Goal: Task Accomplishment & Management: Manage account settings

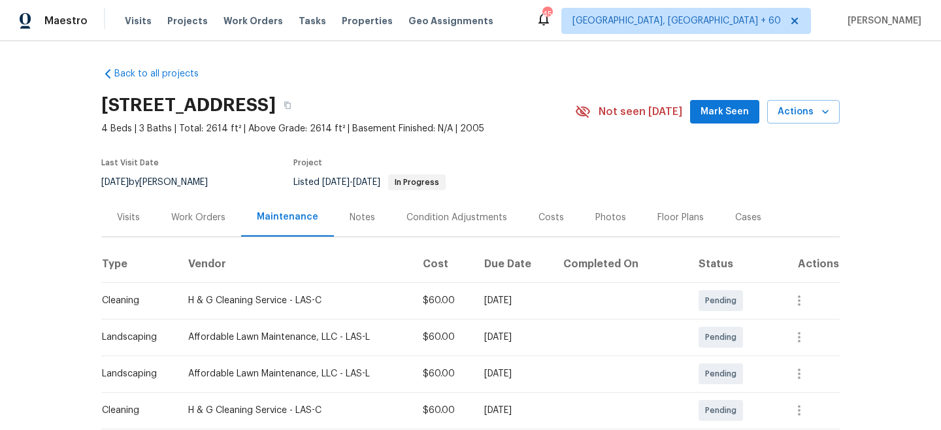
click at [260, 27] on div "Visits Projects Work Orders Tasks Properties Geo Assignments" at bounding box center [317, 21] width 384 height 26
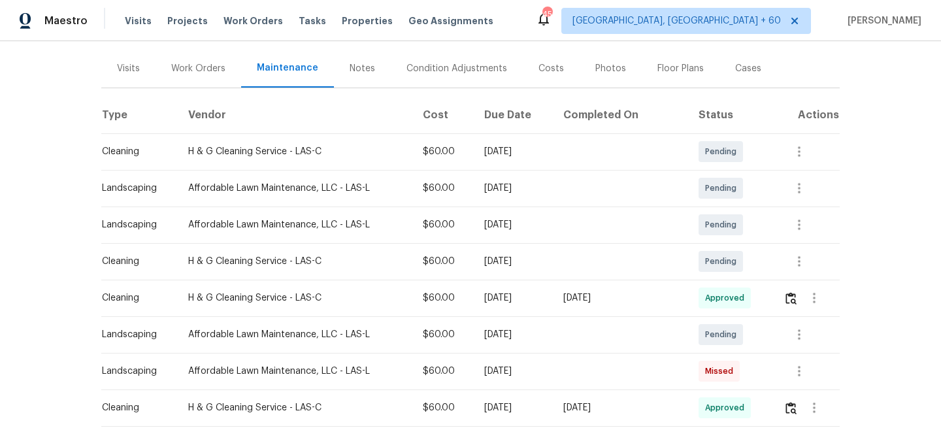
click at [254, 20] on span "Work Orders" at bounding box center [253, 20] width 59 height 13
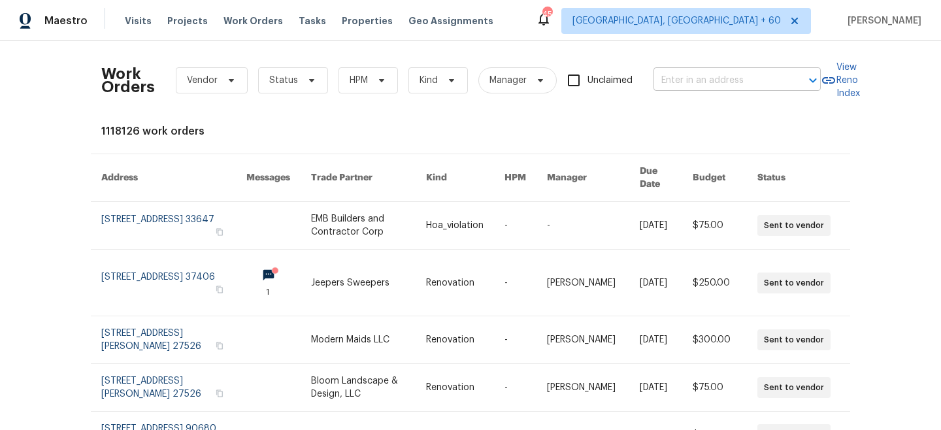
click at [756, 83] on input "text" at bounding box center [719, 81] width 131 height 20
paste input "[STREET_ADDRESS]"
type input "[STREET_ADDRESS]"
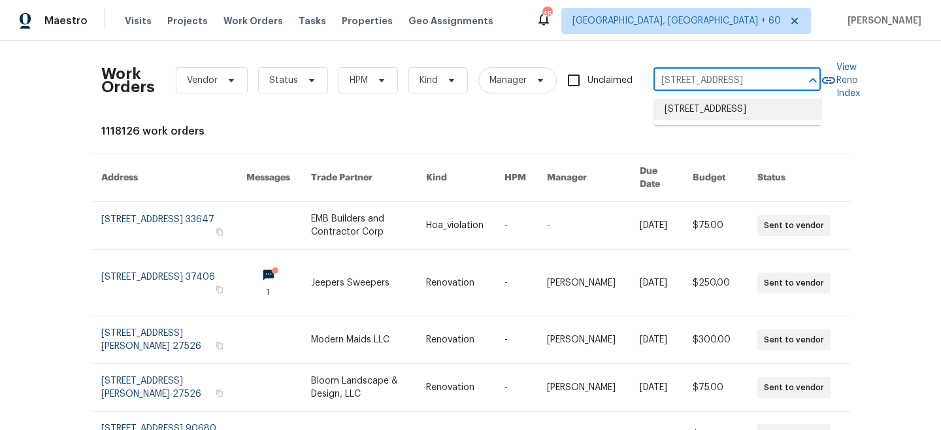
click at [738, 118] on li "[STREET_ADDRESS]" at bounding box center [737, 110] width 167 height 22
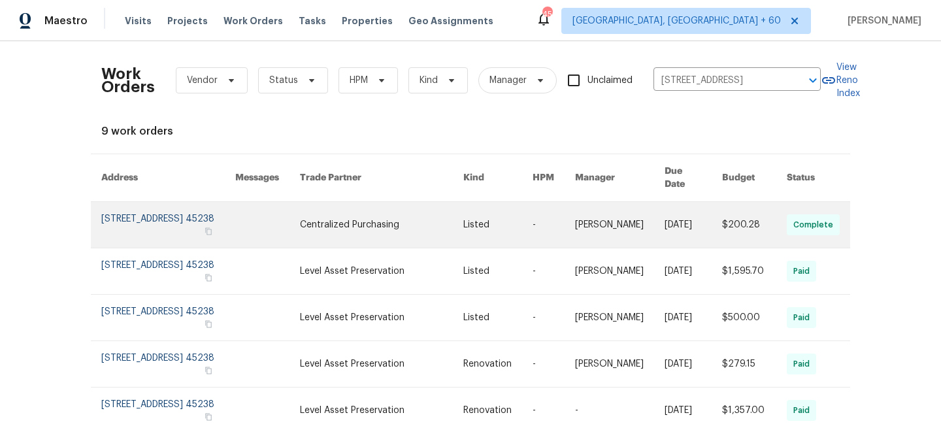
click at [437, 220] on link at bounding box center [381, 225] width 163 height 46
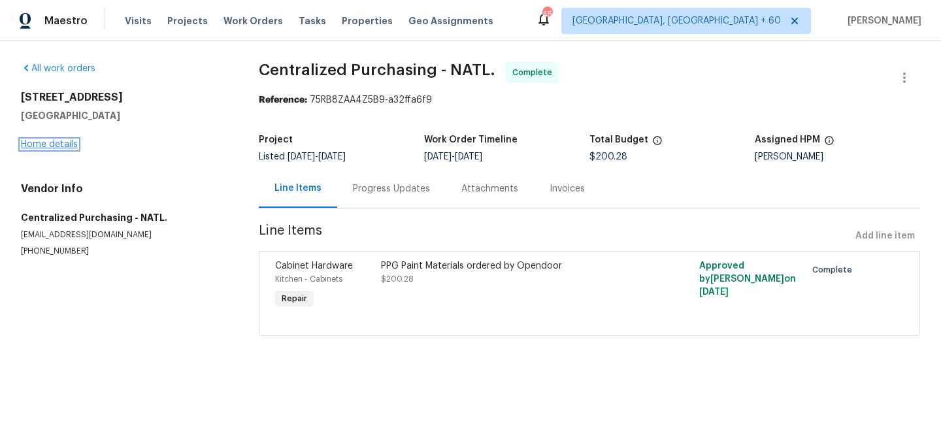
click at [50, 142] on link "Home details" at bounding box center [49, 144] width 57 height 9
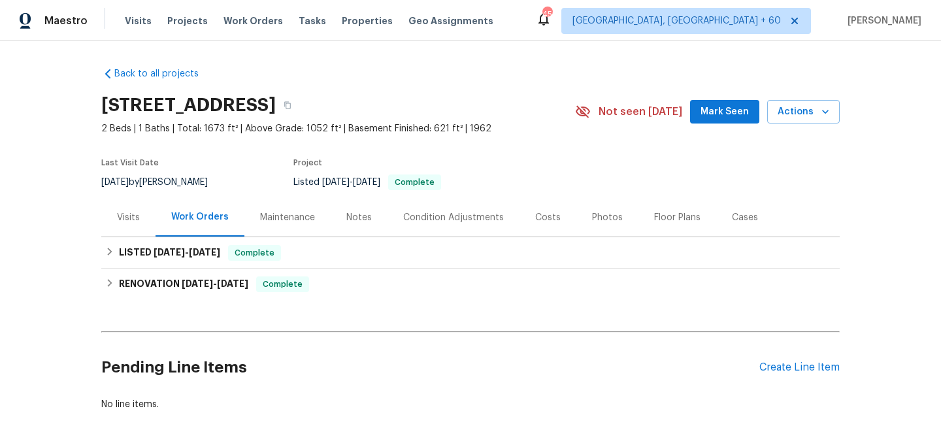
click at [297, 214] on div "Maintenance" at bounding box center [287, 217] width 55 height 13
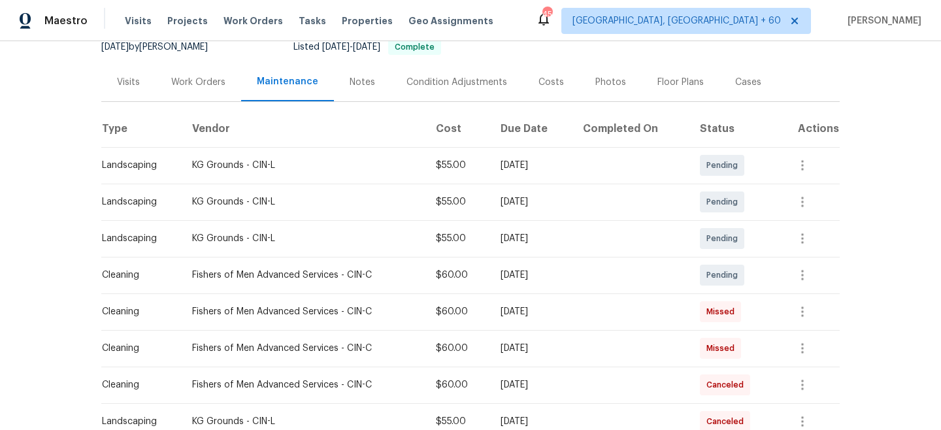
scroll to position [140, 0]
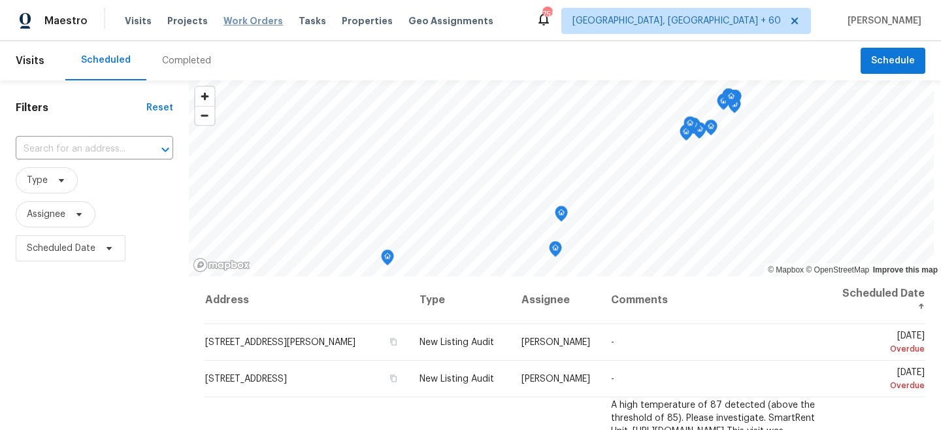
click at [233, 19] on span "Work Orders" at bounding box center [253, 20] width 59 height 13
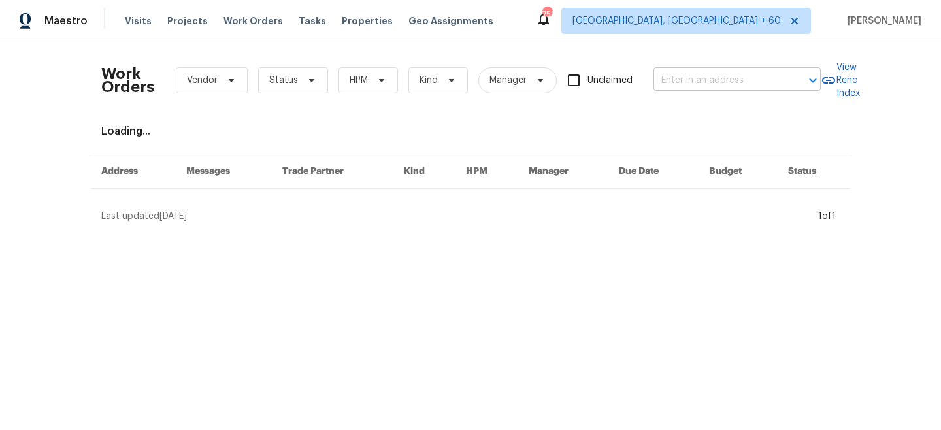
click at [675, 75] on input "text" at bounding box center [719, 81] width 131 height 20
paste input "302 N Montreal Ct, Cary, NC 27511"
type input "302 N Montreal Ct, Cary, NC 27511"
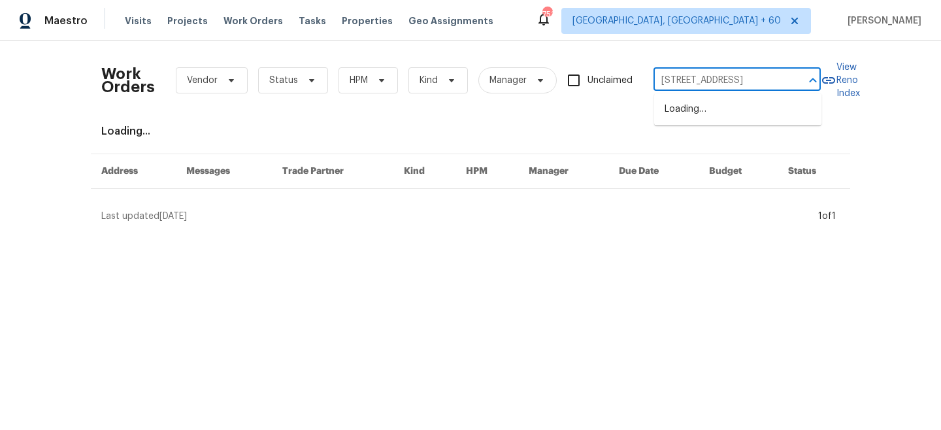
scroll to position [0, 23]
click at [711, 115] on li "302 N Montreal Ct, Cary, NC 27511" at bounding box center [737, 110] width 167 height 22
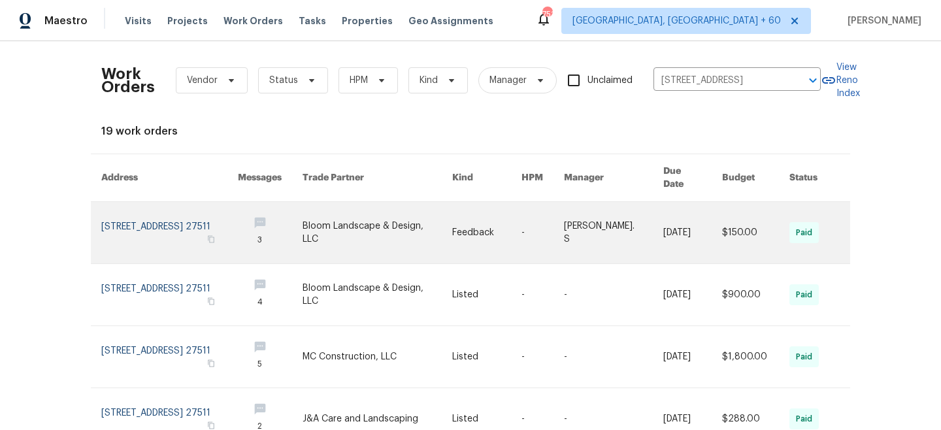
click at [526, 210] on td "-" at bounding box center [532, 233] width 42 height 62
click at [424, 215] on link at bounding box center [378, 232] width 150 height 61
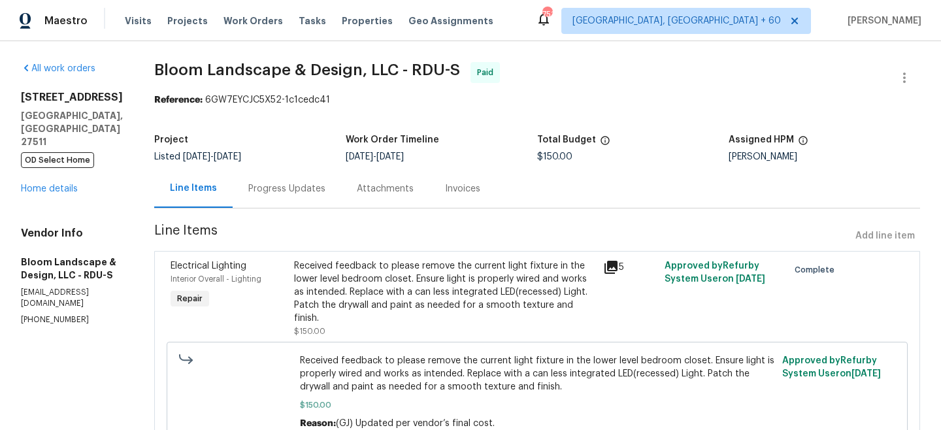
click at [46, 156] on div "302 N Montreal Ct Cary, NC 27511 OD Select Home Home details" at bounding box center [72, 143] width 102 height 105
click at [51, 184] on link "Home details" at bounding box center [49, 188] width 57 height 9
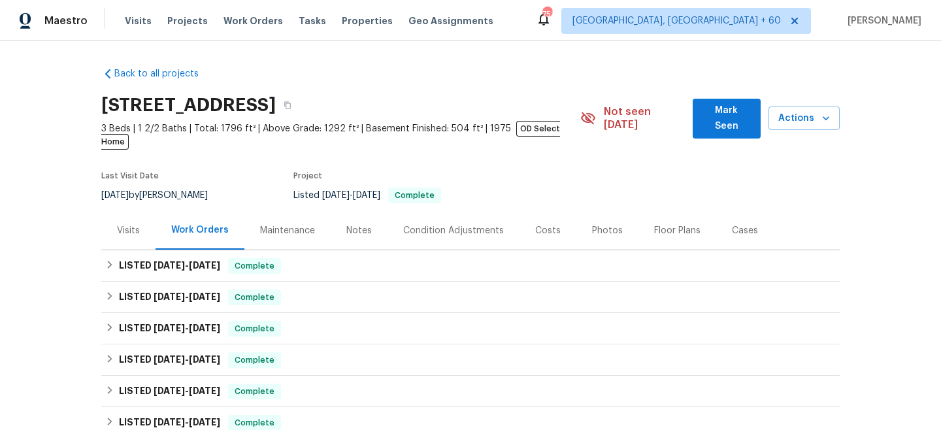
click at [299, 224] on div "Maintenance" at bounding box center [287, 230] width 55 height 13
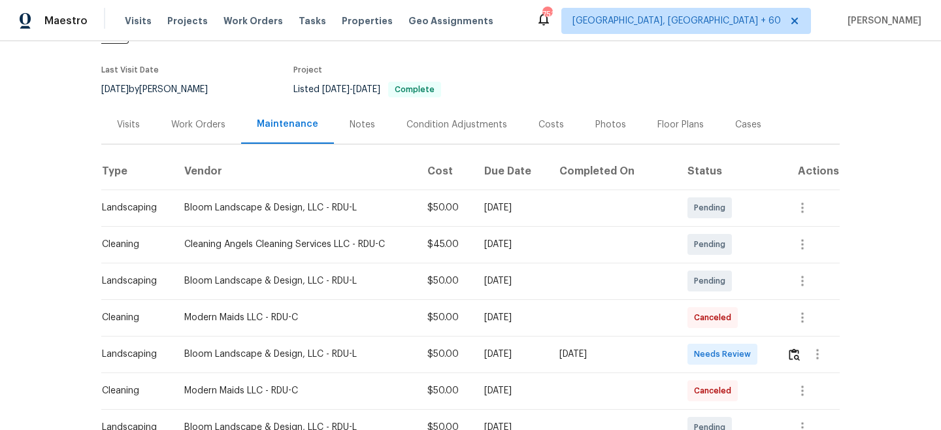
scroll to position [112, 0]
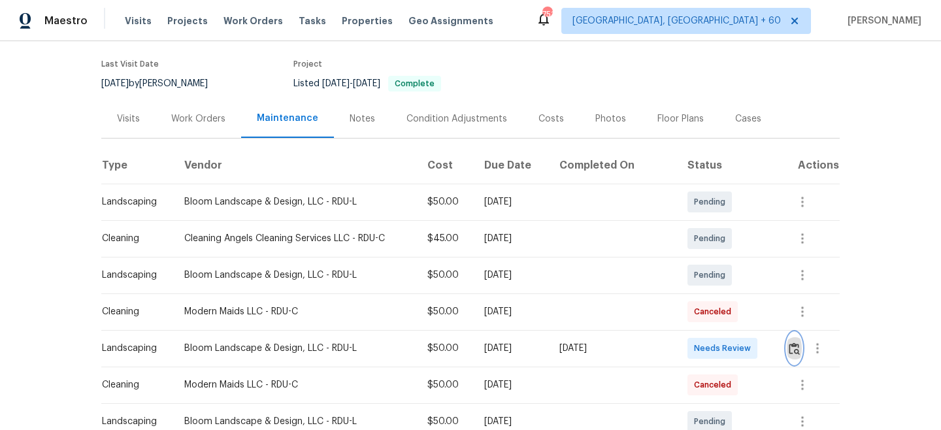
click at [796, 343] on img "button" at bounding box center [794, 349] width 11 height 12
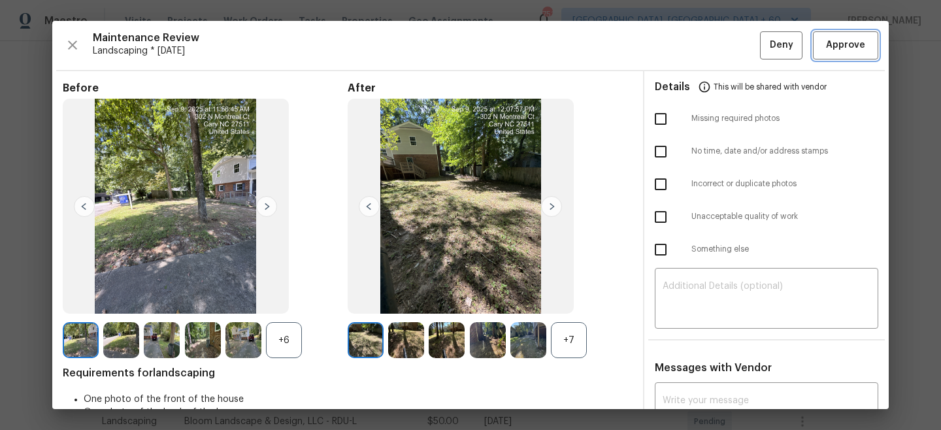
click at [848, 44] on span "Approve" at bounding box center [845, 45] width 39 height 16
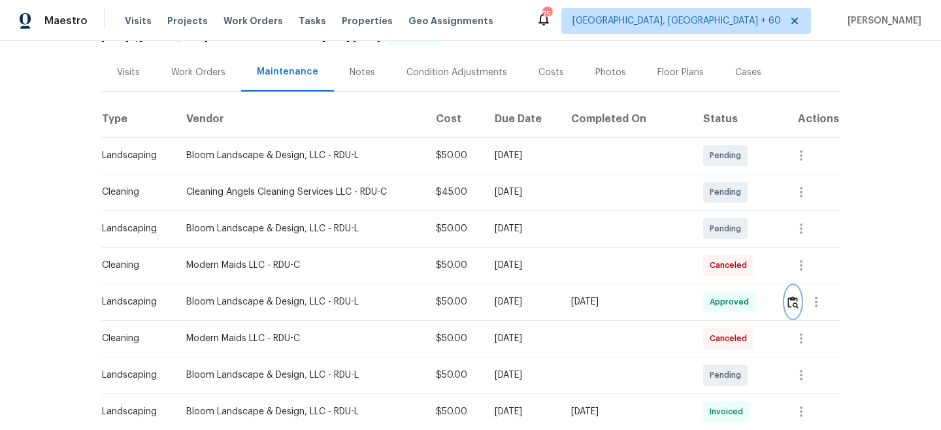
scroll to position [160, 0]
click at [800, 366] on icon "button" at bounding box center [802, 374] width 16 height 16
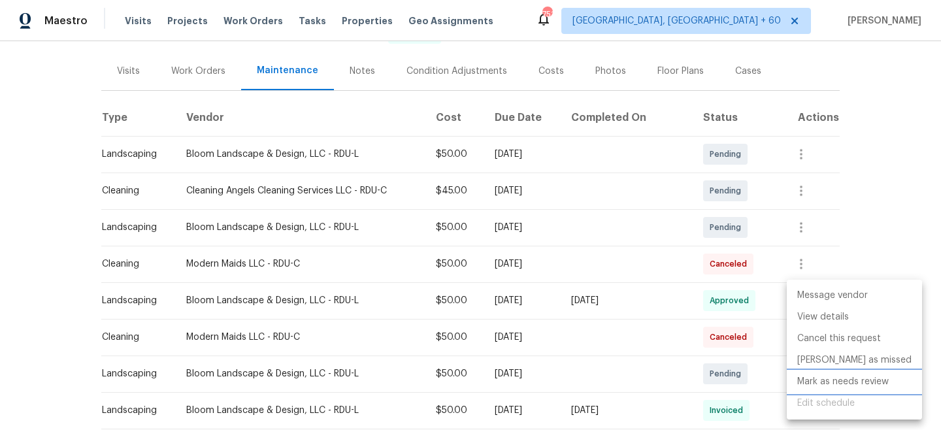
click at [839, 384] on li "Mark as needs review" at bounding box center [854, 382] width 135 height 22
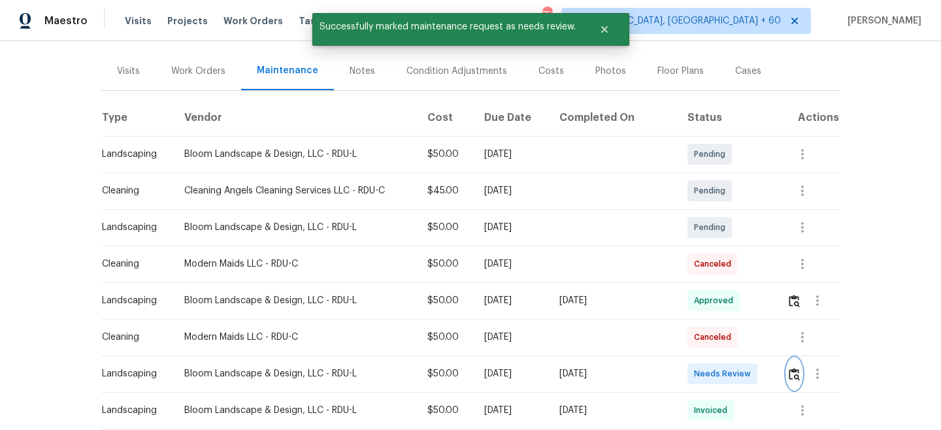
click at [796, 368] on img "button" at bounding box center [794, 374] width 11 height 12
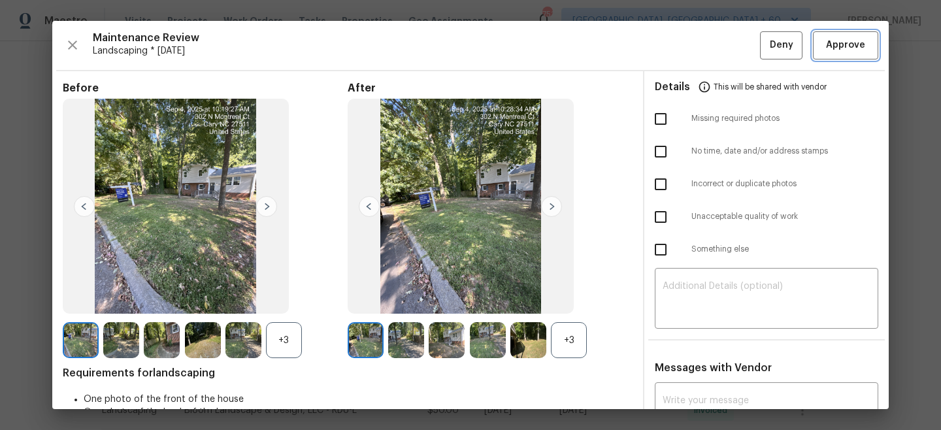
click at [849, 50] on span "Approve" at bounding box center [845, 45] width 39 height 16
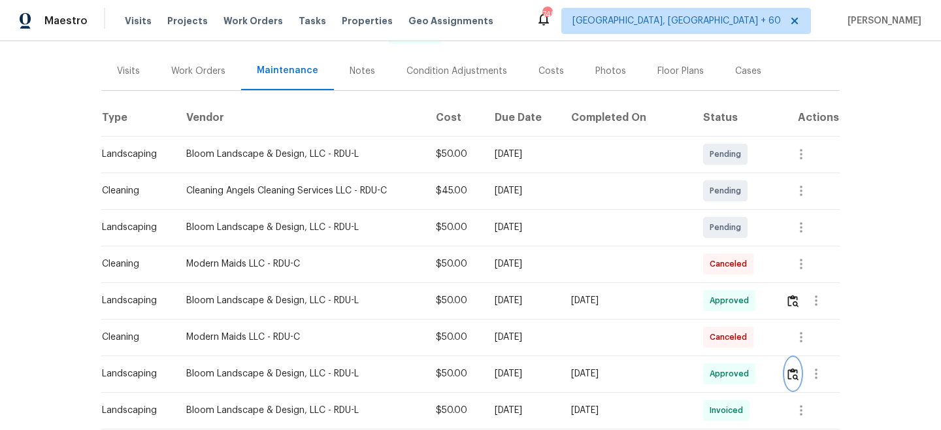
scroll to position [0, 0]
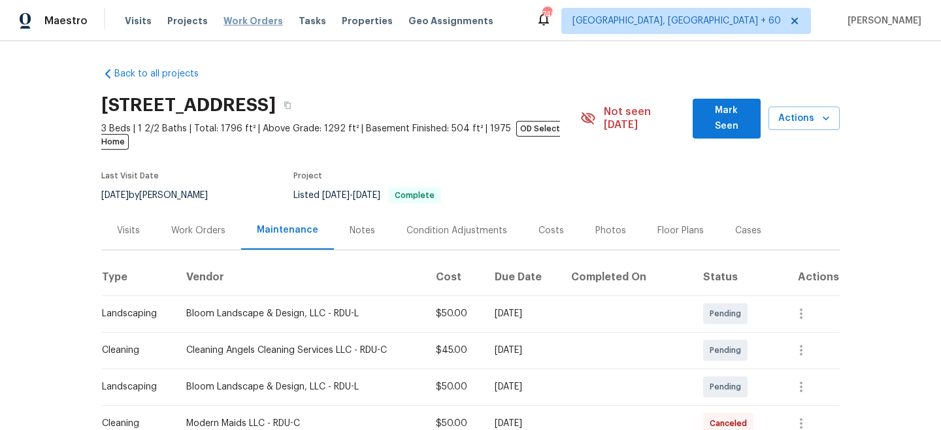
click at [224, 18] on span "Work Orders" at bounding box center [253, 20] width 59 height 13
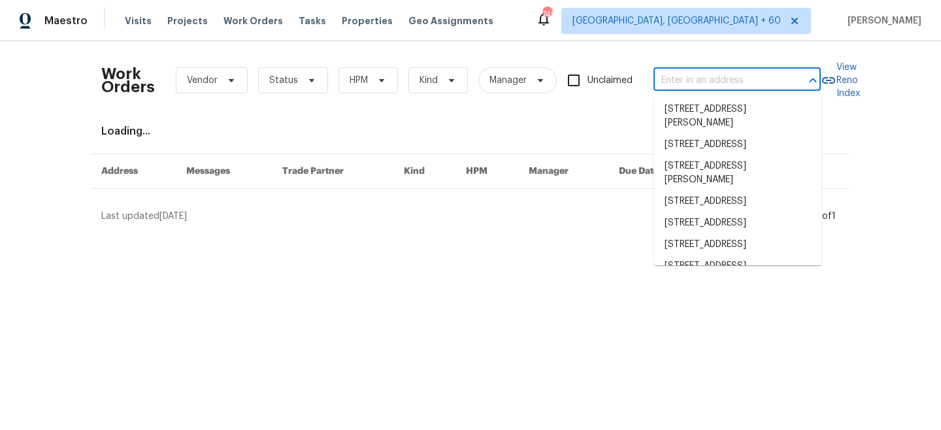
click at [723, 82] on input "text" at bounding box center [719, 81] width 131 height 20
paste input "2724 Valestra Cir, Oakton, VA 22124"
type input "2724 Valestra Cir, Oakton, VA 22124"
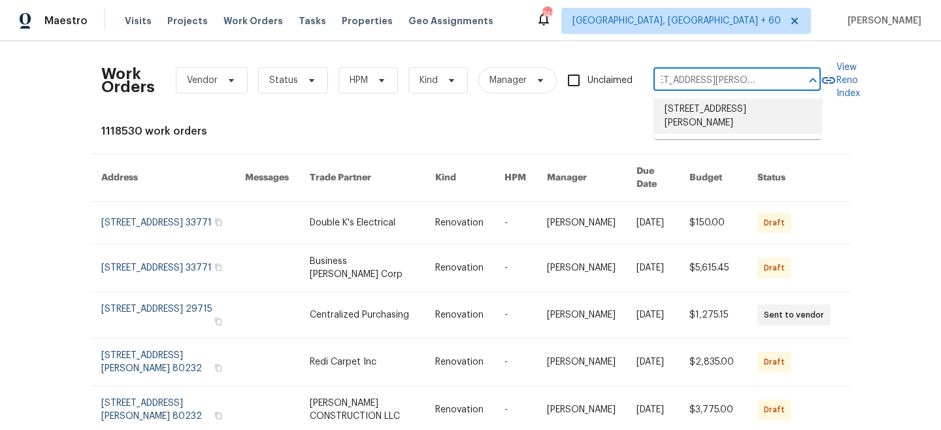
click at [727, 114] on li "2724 Valestra Cir, Oakton, VA 22124" at bounding box center [737, 116] width 167 height 35
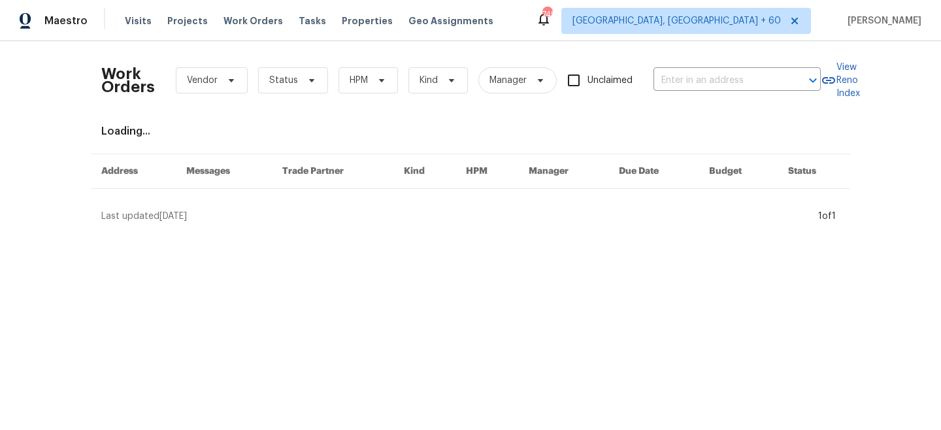
type input "2724 Valestra Cir, Oakton, VA 22124"
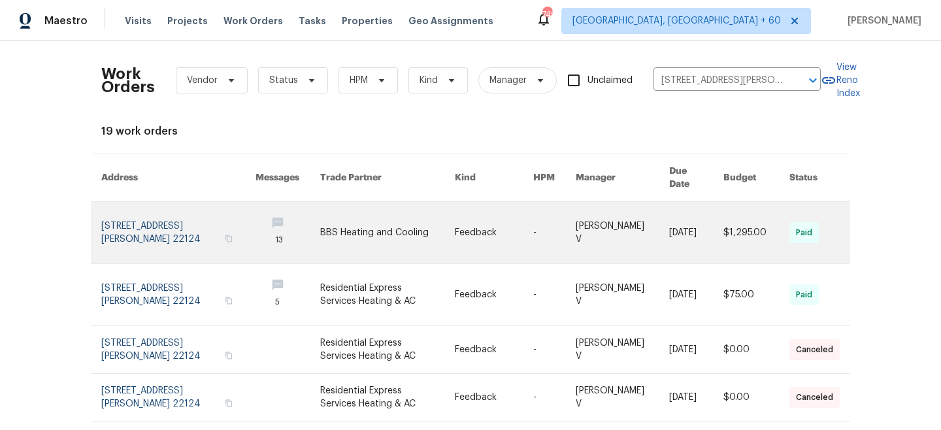
click at [365, 202] on link at bounding box center [387, 232] width 135 height 61
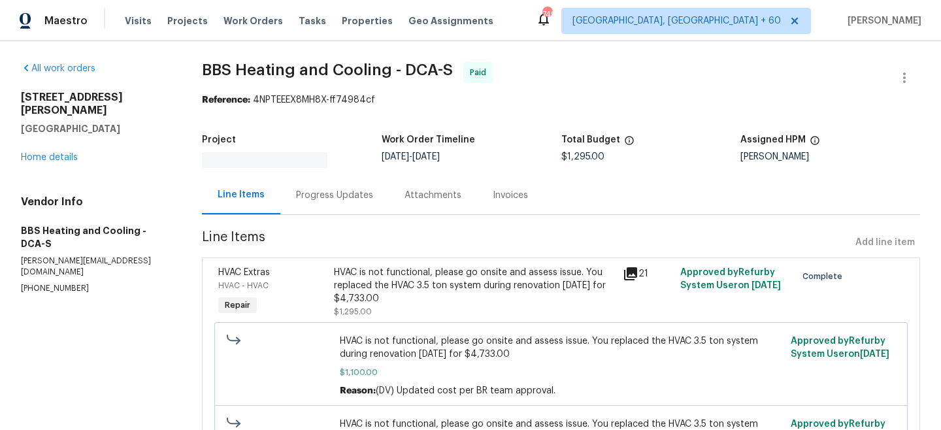
click at [54, 139] on div "2724 Valestra Cir Oakton, VA 22124 Home details" at bounding box center [96, 127] width 150 height 73
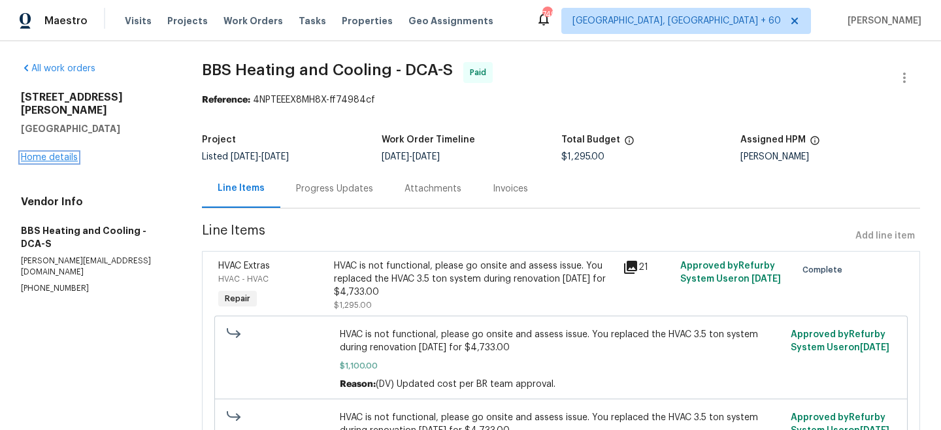
click at [57, 153] on link "Home details" at bounding box center [49, 157] width 57 height 9
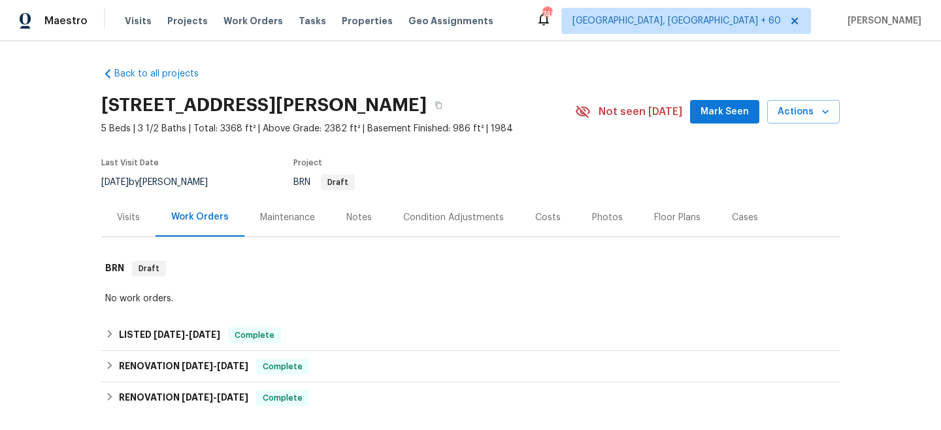
click at [304, 227] on div "Maintenance" at bounding box center [287, 217] width 86 height 39
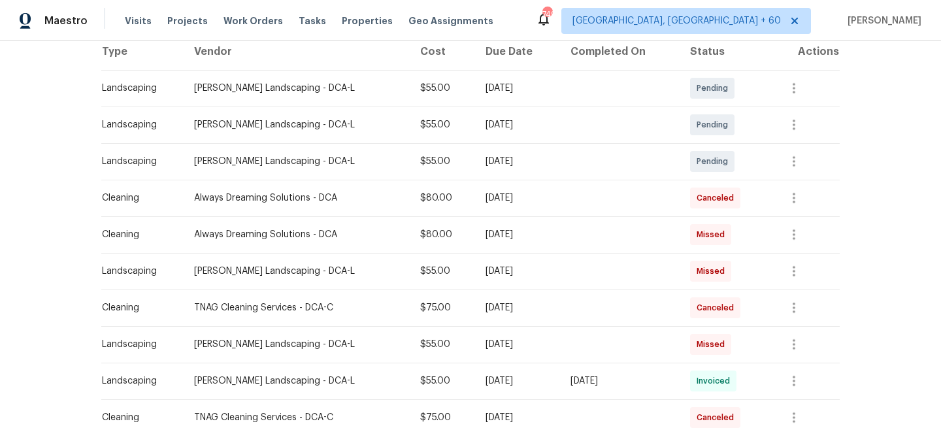
scroll to position [214, 0]
click at [253, 18] on span "Work Orders" at bounding box center [253, 20] width 59 height 13
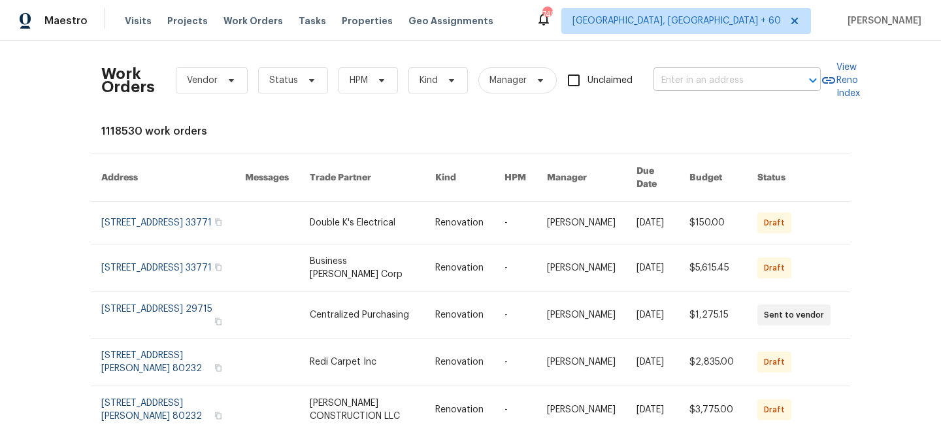
click at [758, 84] on input "text" at bounding box center [719, 81] width 131 height 20
paste input "9948 Red Clover Ave, Orlando, FL 32824"
type input "9948 Red Clover Ave, Orlando, FL 32824"
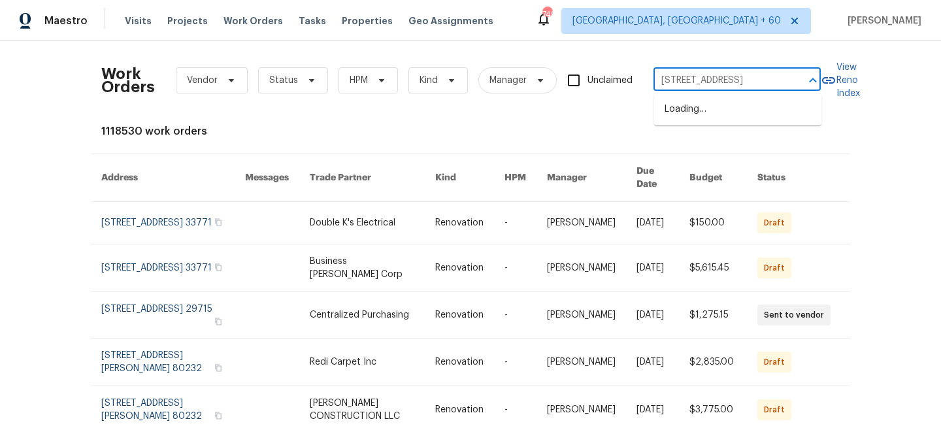
scroll to position [0, 50]
click at [739, 114] on li "9948 Red Clover Ave, Orlando, FL 32824" at bounding box center [737, 110] width 167 height 22
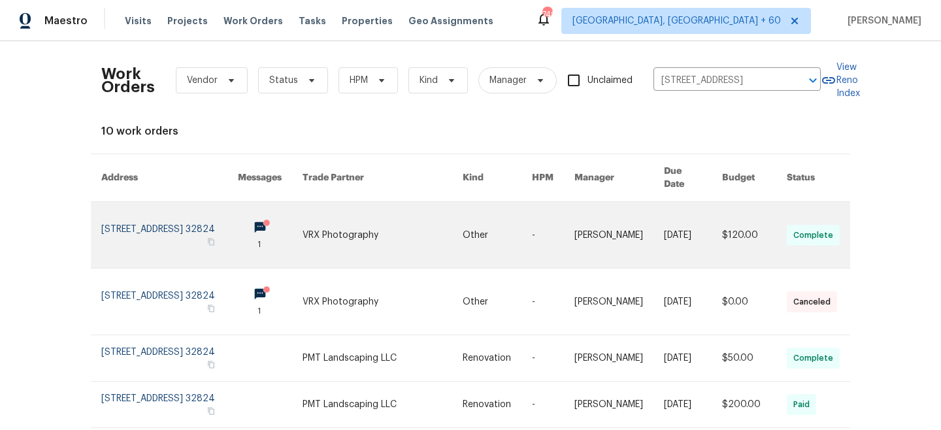
click at [436, 218] on link at bounding box center [383, 235] width 160 height 66
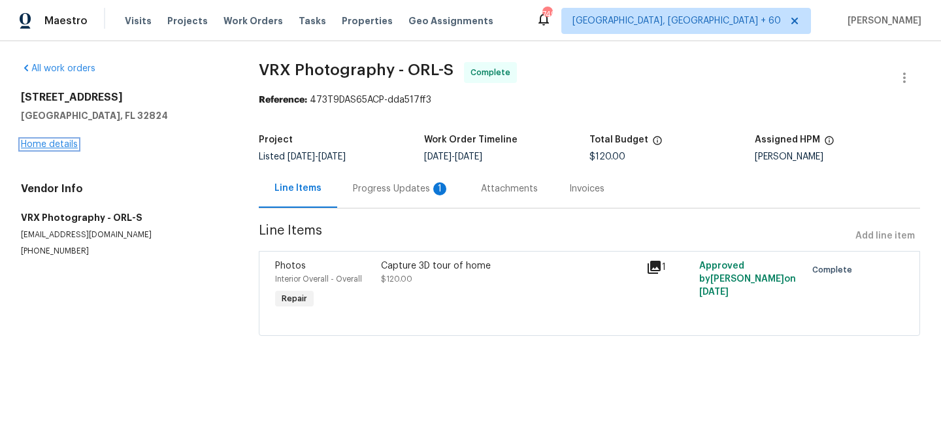
click at [54, 143] on link "Home details" at bounding box center [49, 144] width 57 height 9
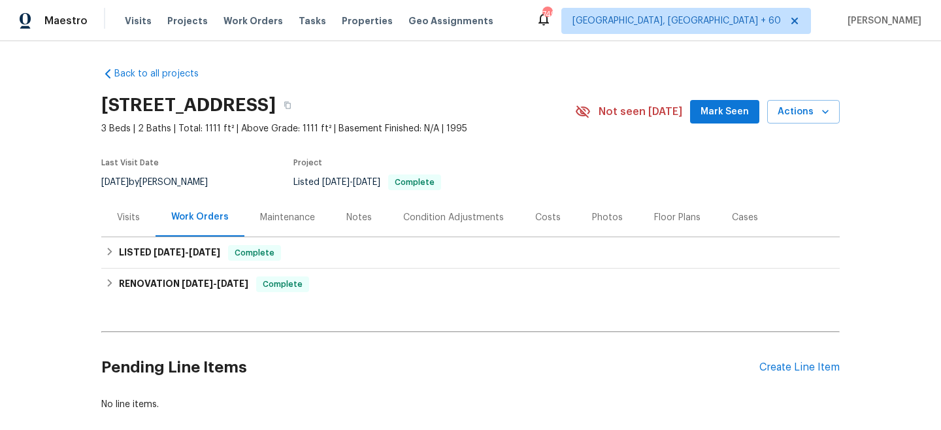
click at [288, 213] on div "Maintenance" at bounding box center [287, 217] width 55 height 13
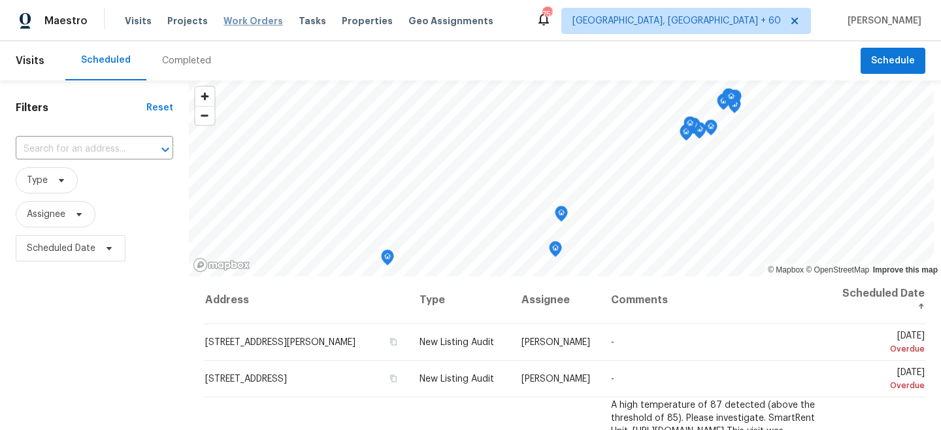
click at [254, 18] on span "Work Orders" at bounding box center [253, 20] width 59 height 13
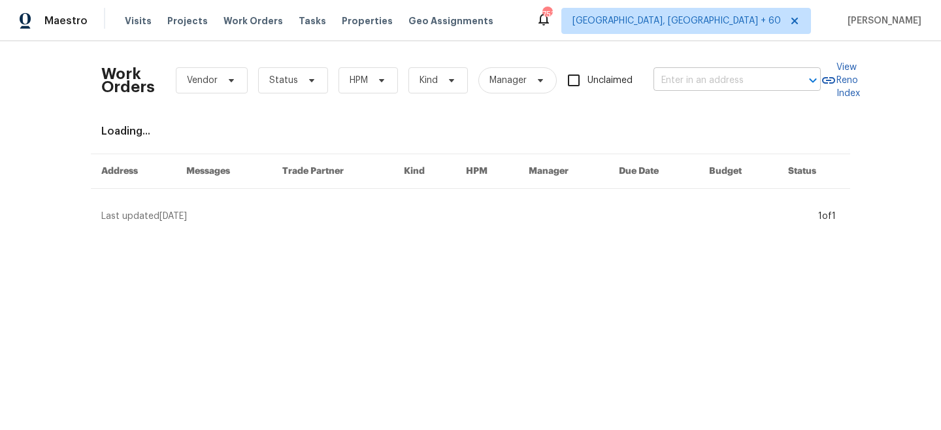
click at [702, 77] on input "text" at bounding box center [719, 81] width 131 height 20
paste input "113 Orange Ave, Saint Cloud, FL 34769"
type input "113 Orange Ave, Saint Cloud, FL 34769"
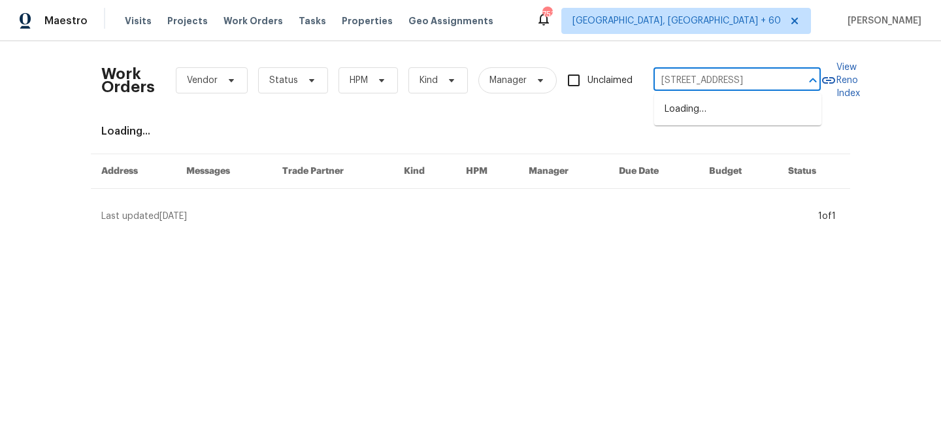
scroll to position [0, 41]
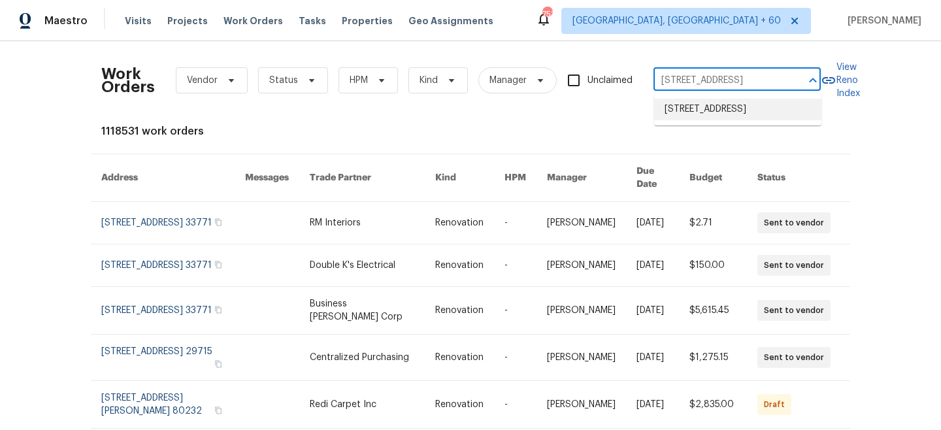
click at [739, 120] on li "113 Orange Ave, Saint Cloud, FL 34769" at bounding box center [737, 110] width 167 height 22
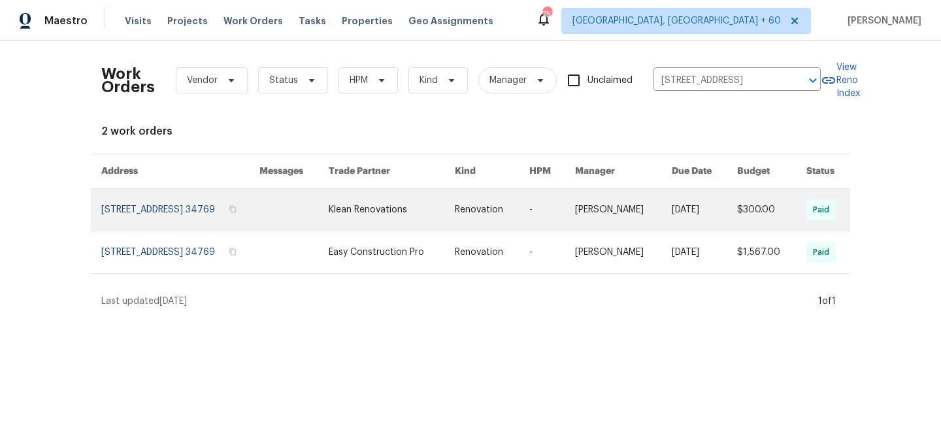
click at [426, 220] on link at bounding box center [392, 210] width 126 height 42
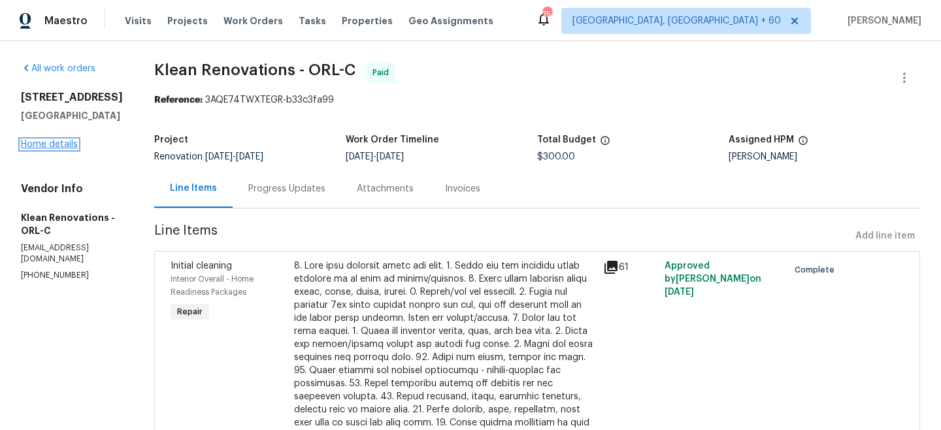
click at [35, 143] on link "Home details" at bounding box center [49, 144] width 57 height 9
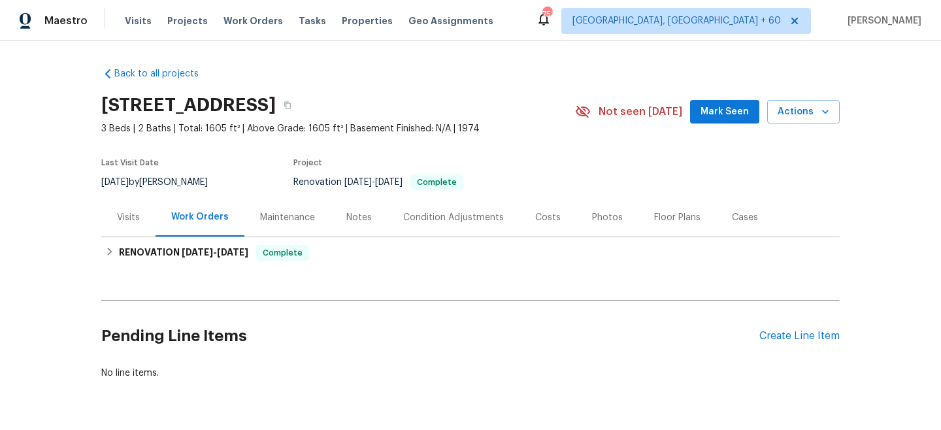
click at [287, 214] on div "Maintenance" at bounding box center [287, 217] width 55 height 13
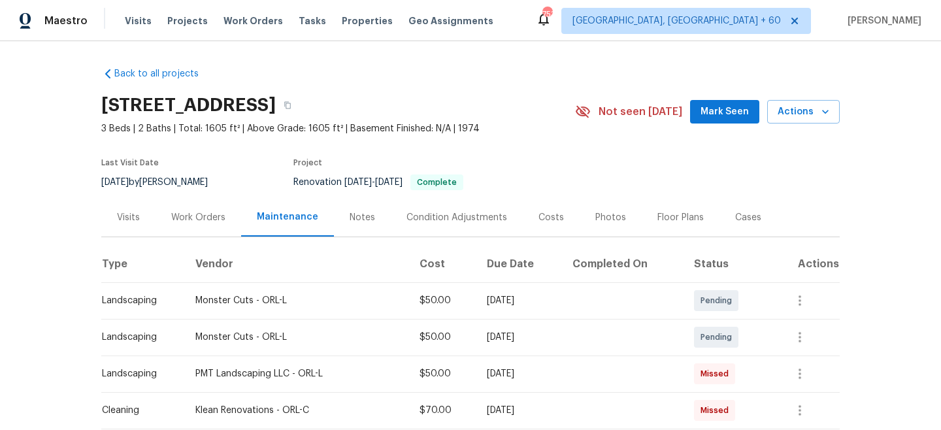
drag, startPoint x: 254, startPoint y: 14, endPoint x: 489, endPoint y: 16, distance: 235.3
click at [254, 14] on span "Work Orders" at bounding box center [253, 20] width 59 height 13
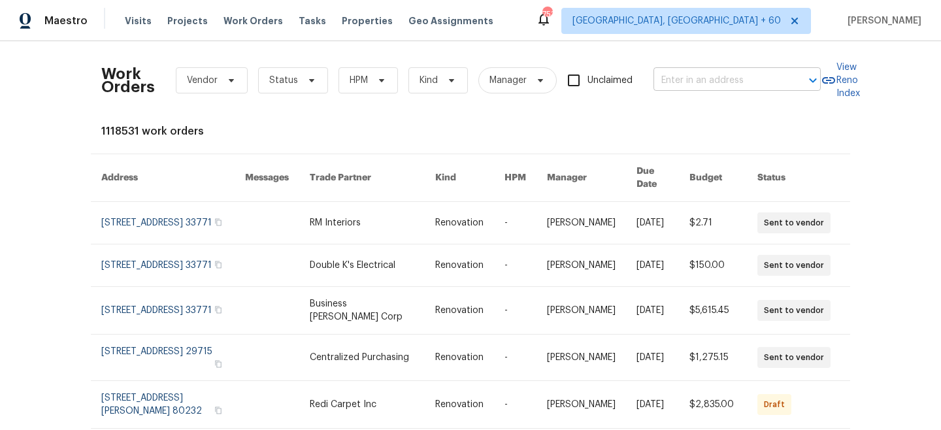
click at [709, 73] on input "text" at bounding box center [719, 81] width 131 height 20
paste input "5019 Woodspring Dr, Hope Mills, NC 28348"
type input "5019 Woodspring Dr, Hope Mills, NC 28348"
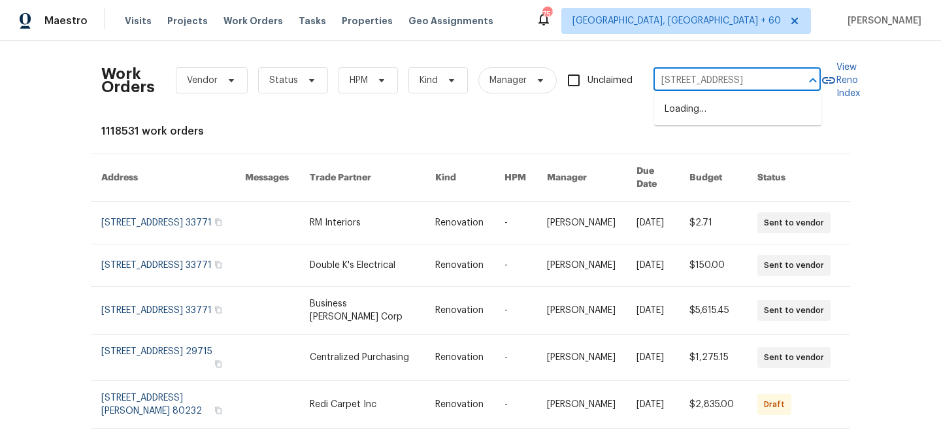
scroll to position [0, 61]
click at [733, 114] on li "5019 Woodspring Dr, Hope Mills, NC 28348" at bounding box center [737, 110] width 167 height 22
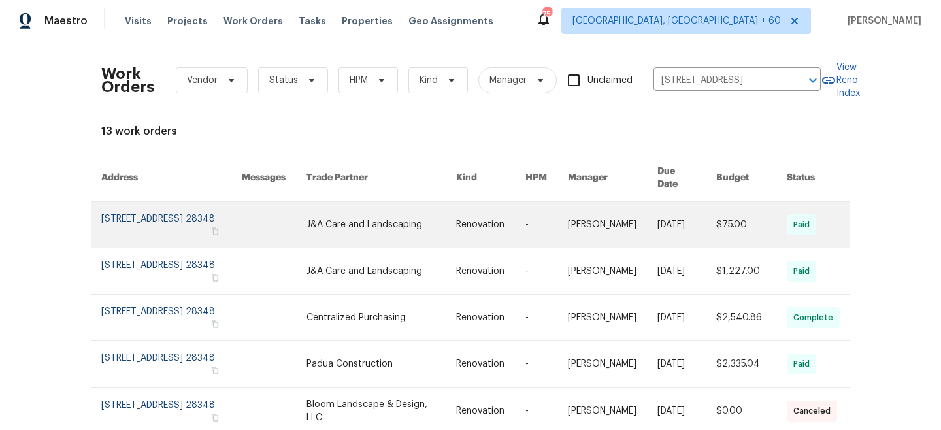
click at [434, 220] on link at bounding box center [382, 225] width 150 height 46
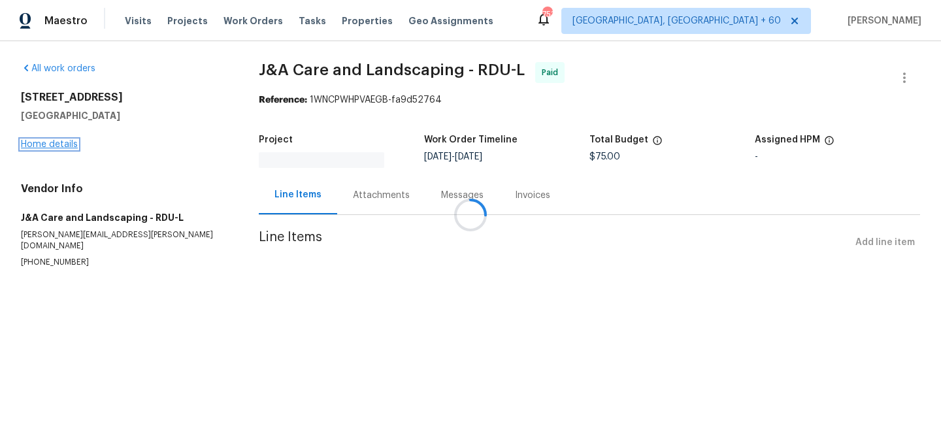
click at [56, 143] on link "Home details" at bounding box center [49, 144] width 57 height 9
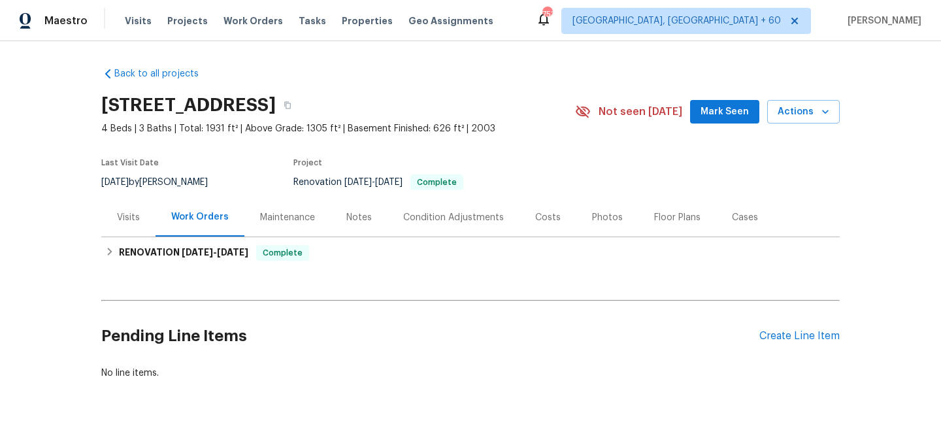
click at [275, 207] on div "Maintenance" at bounding box center [287, 217] width 86 height 39
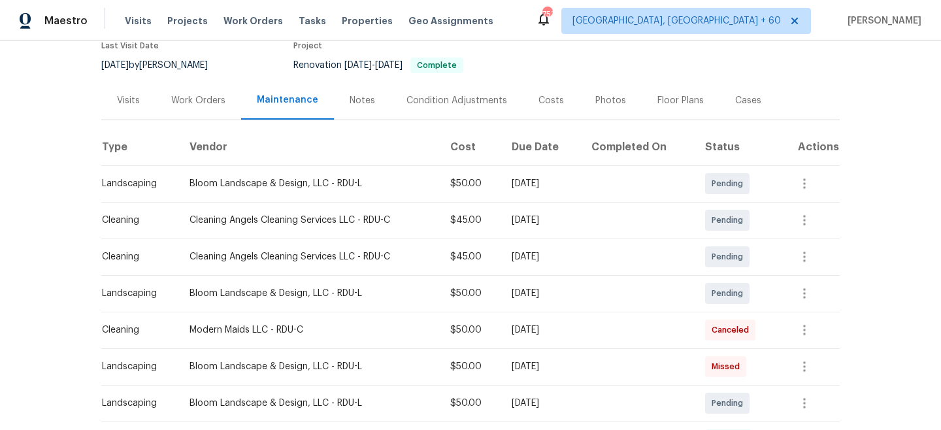
scroll to position [118, 0]
click at [237, 18] on span "Work Orders" at bounding box center [253, 20] width 59 height 13
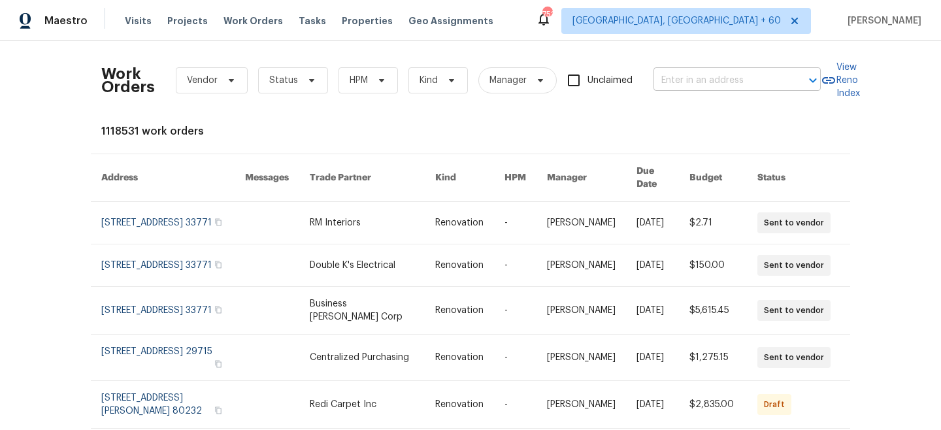
click at [675, 80] on input "text" at bounding box center [719, 81] width 131 height 20
paste input "5055 Hickory Hills Dr, Woodstock, GA 30188"
type input "5055 Hickory Hills Dr, Woodstock, GA 30188"
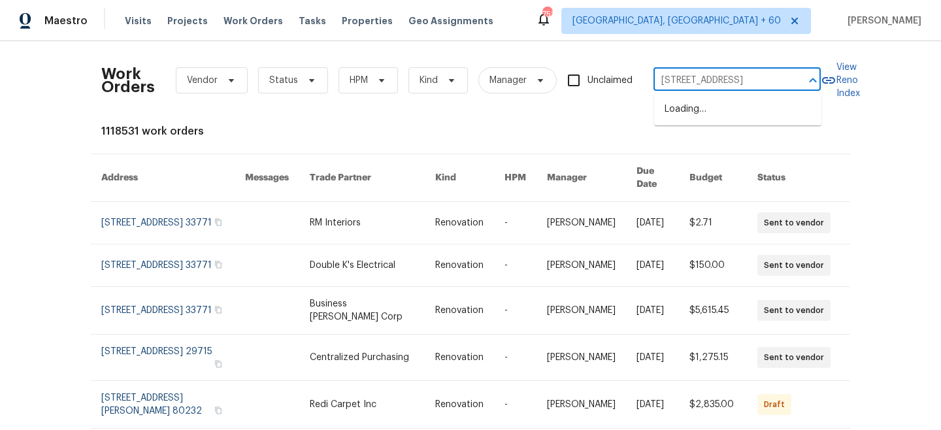
scroll to position [0, 66]
click at [739, 113] on li "5055 Hickory Hills Dr, Woodstock, GA 30188" at bounding box center [737, 110] width 167 height 22
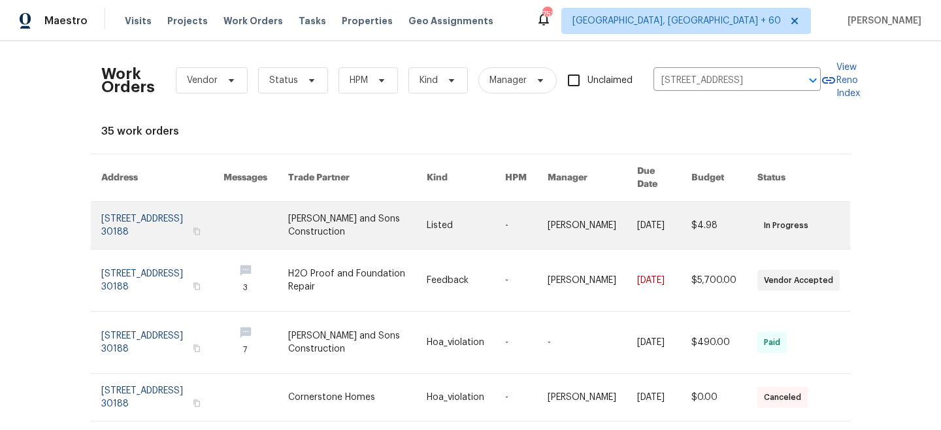
click at [380, 216] on link at bounding box center [357, 225] width 139 height 47
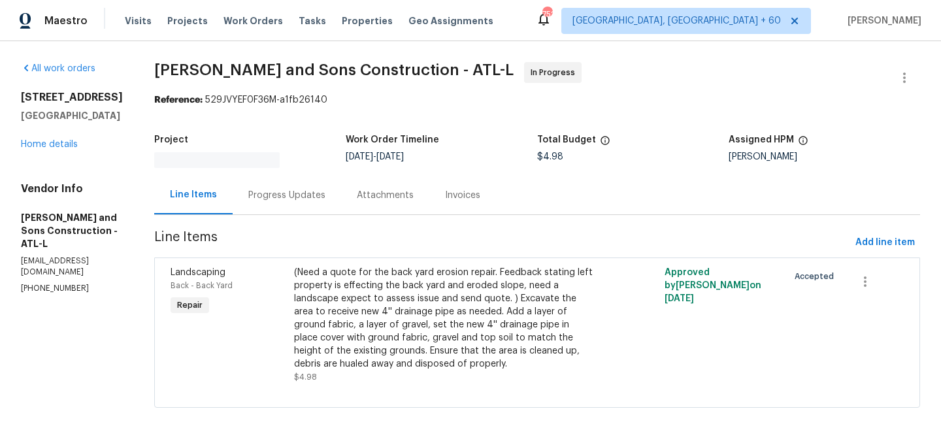
click at [56, 122] on h5 "Woodstock, GA 30188" at bounding box center [72, 115] width 102 height 13
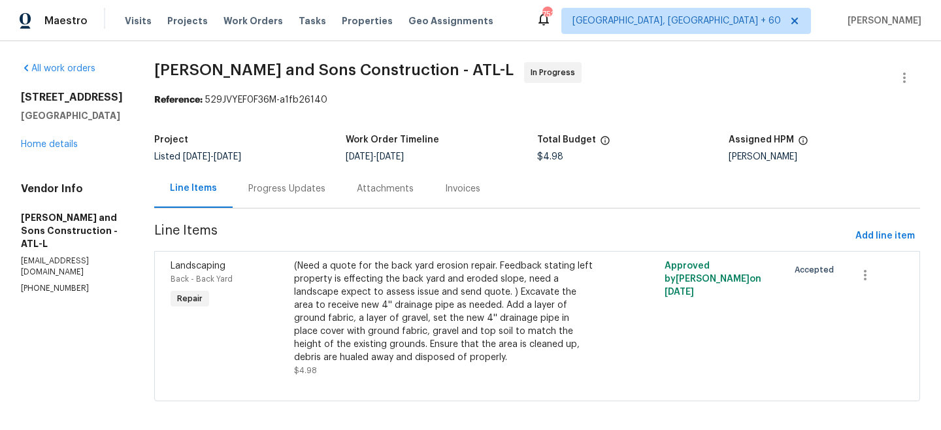
click at [48, 151] on div "5055 Hickory Hills Dr Woodstock, GA 30188 Home details" at bounding box center [72, 121] width 102 height 60
click at [50, 149] on link "Home details" at bounding box center [49, 144] width 57 height 9
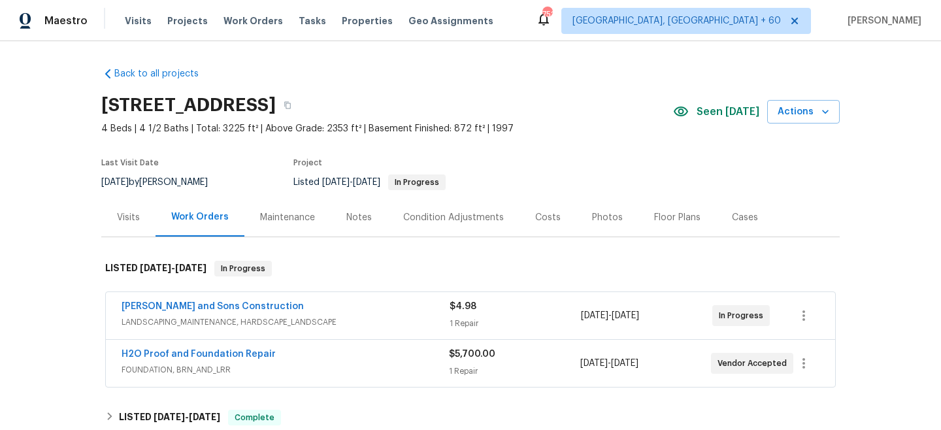
click at [290, 217] on div "Maintenance" at bounding box center [287, 217] width 55 height 13
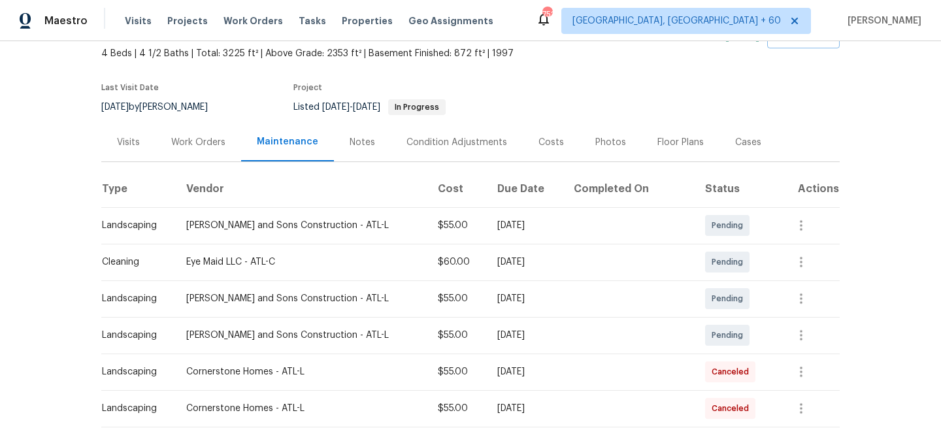
scroll to position [85, 0]
